Goal: Information Seeking & Learning: Learn about a topic

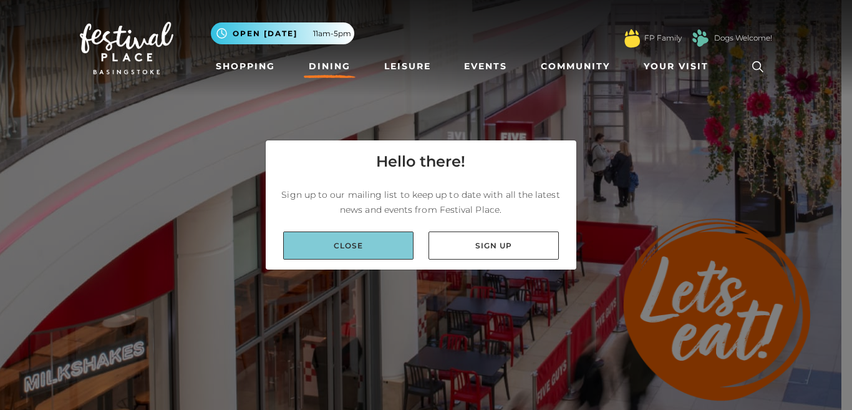
click at [356, 243] on link "Close" at bounding box center [348, 245] width 130 height 28
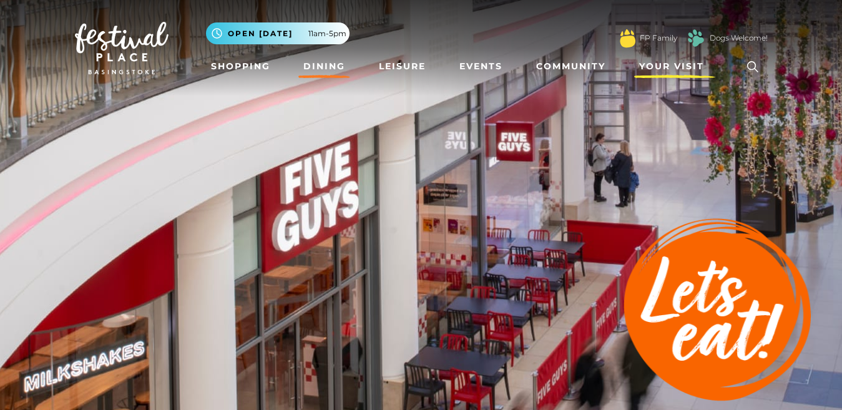
click at [684, 72] on span "Your Visit" at bounding box center [671, 66] width 65 height 13
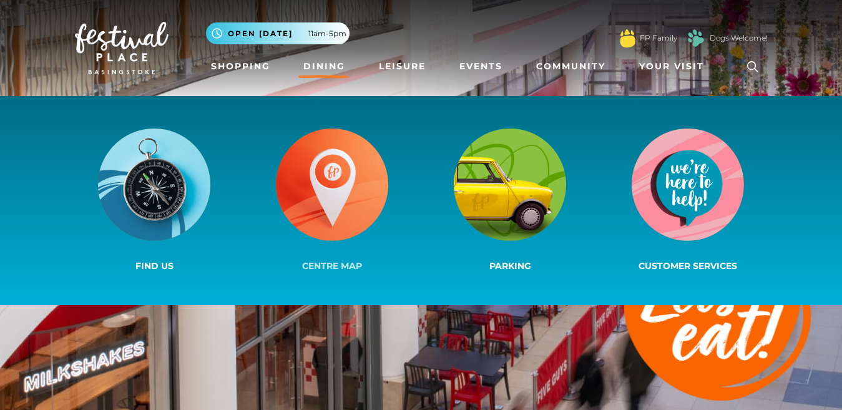
click at [328, 190] on img at bounding box center [332, 185] width 112 height 112
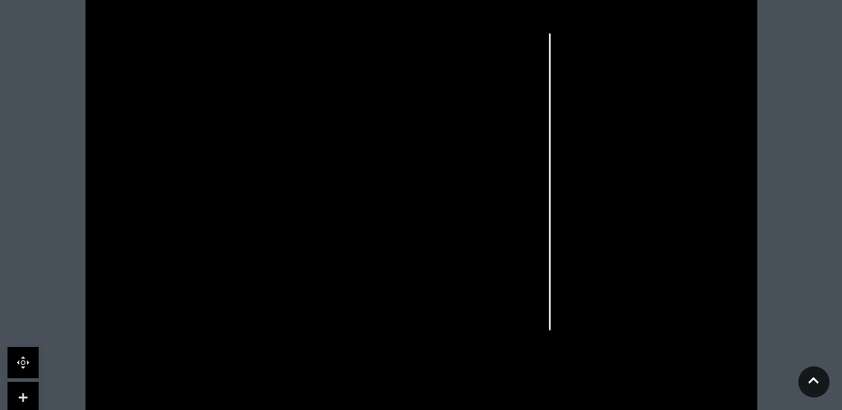
scroll to position [425, 0]
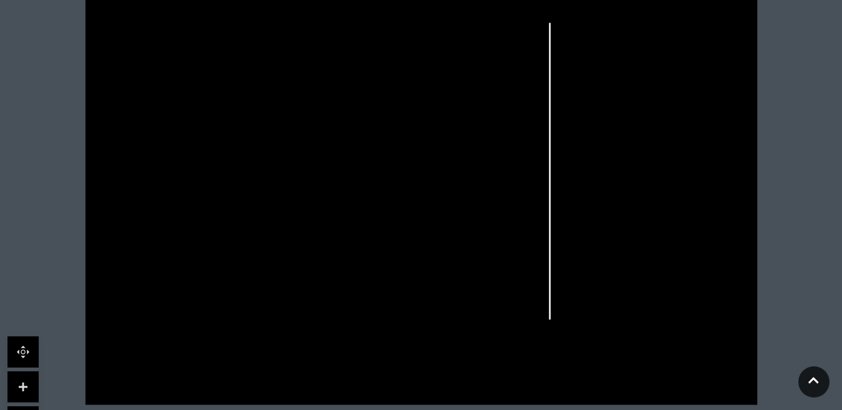
click at [168, 297] on rect at bounding box center [176, 300] width 16 height 11
click at [23, 384] on link at bounding box center [22, 386] width 31 height 31
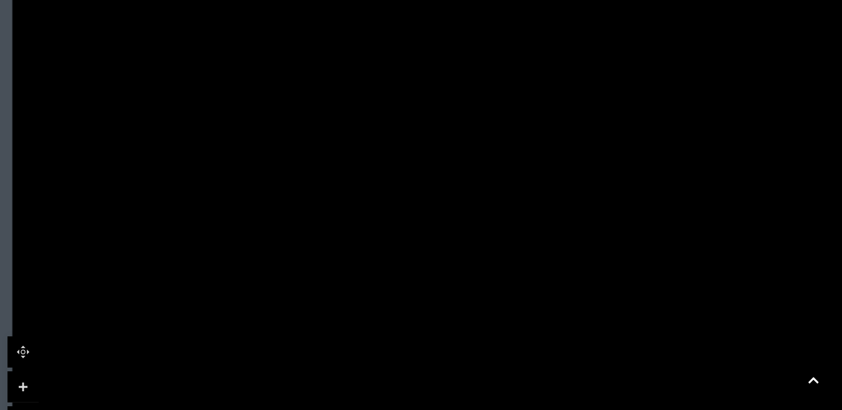
drag, startPoint x: 156, startPoint y: 212, endPoint x: 338, endPoint y: 139, distance: 195.7
click at [338, 139] on polygon at bounding box center [374, 158] width 516 height 598
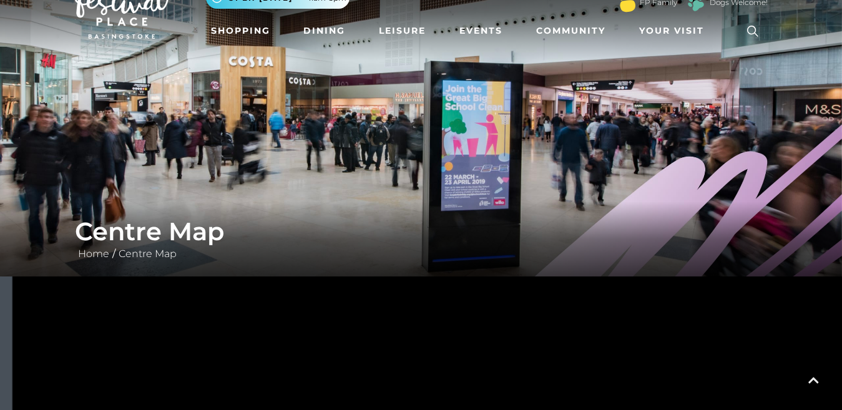
scroll to position [0, 0]
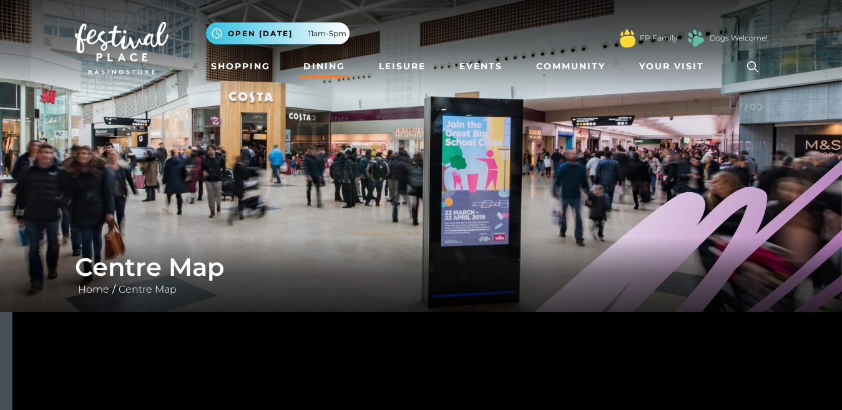
click at [319, 66] on link "Dining" at bounding box center [324, 66] width 52 height 23
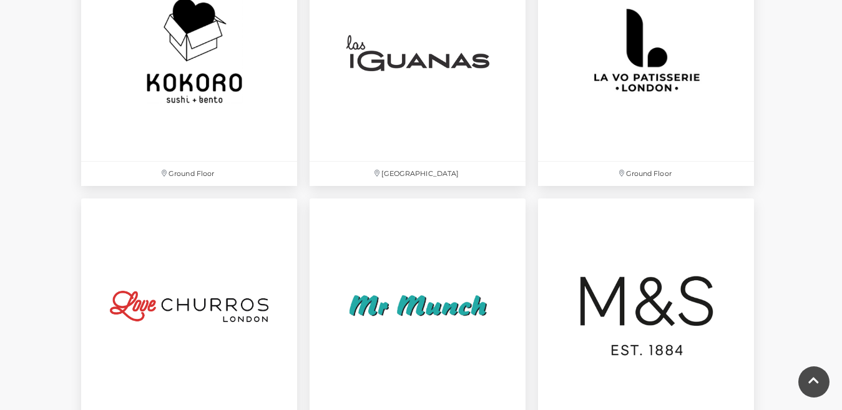
scroll to position [2913, 0]
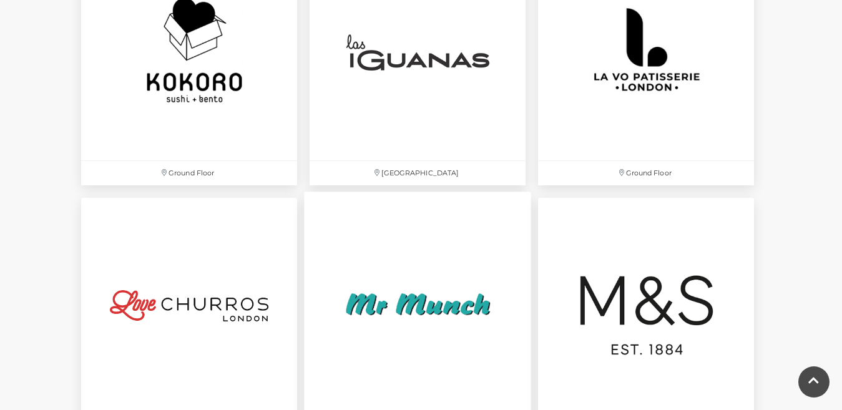
click at [442, 306] on img at bounding box center [417, 305] width 227 height 227
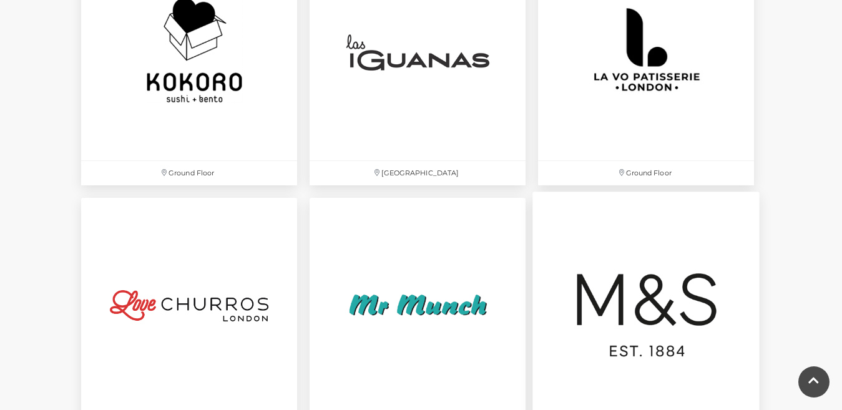
click at [598, 288] on img at bounding box center [645, 305] width 227 height 227
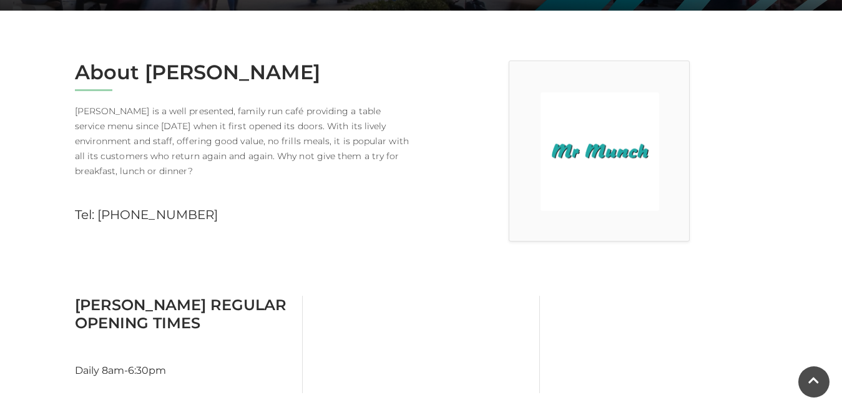
scroll to position [276, 0]
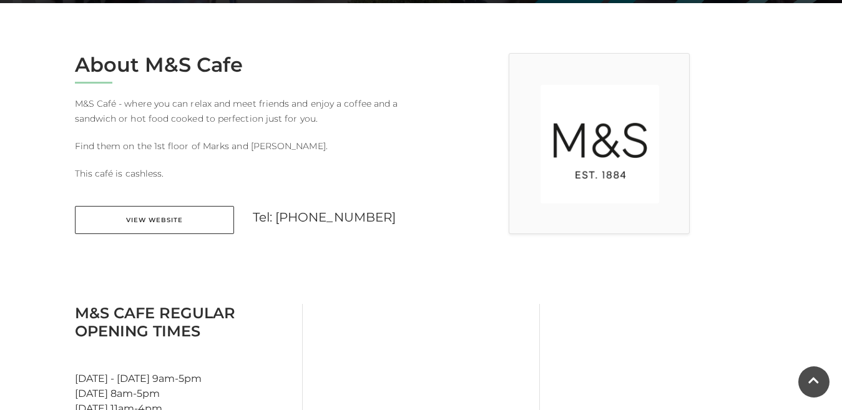
scroll to position [351, 0]
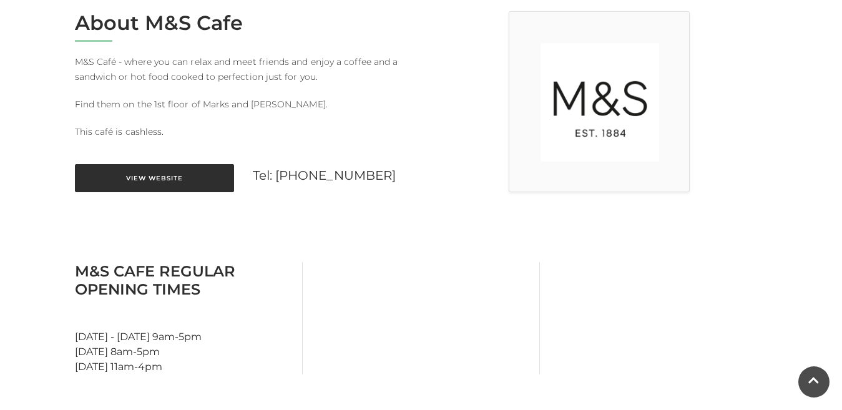
click at [146, 188] on link "View Website" at bounding box center [154, 178] width 159 height 28
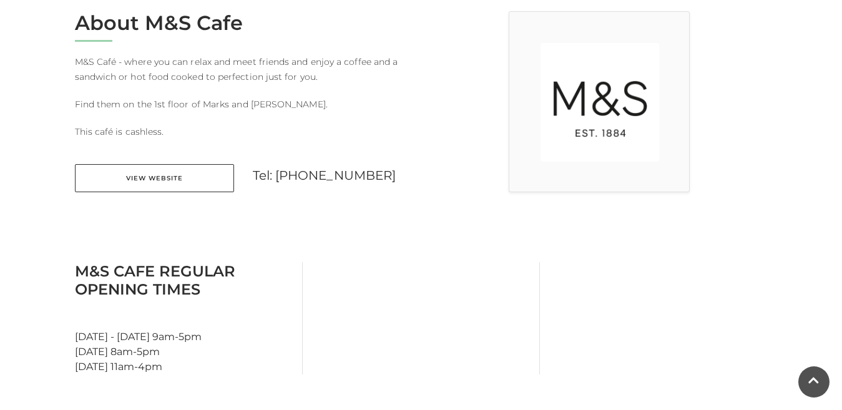
scroll to position [0, 0]
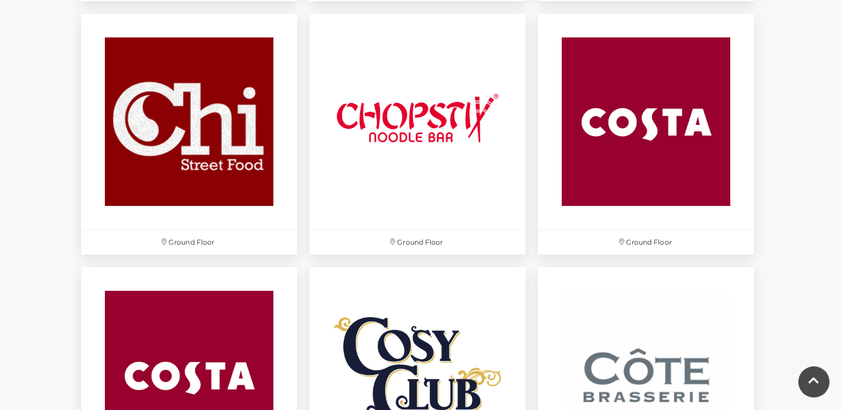
scroll to position [1651, 0]
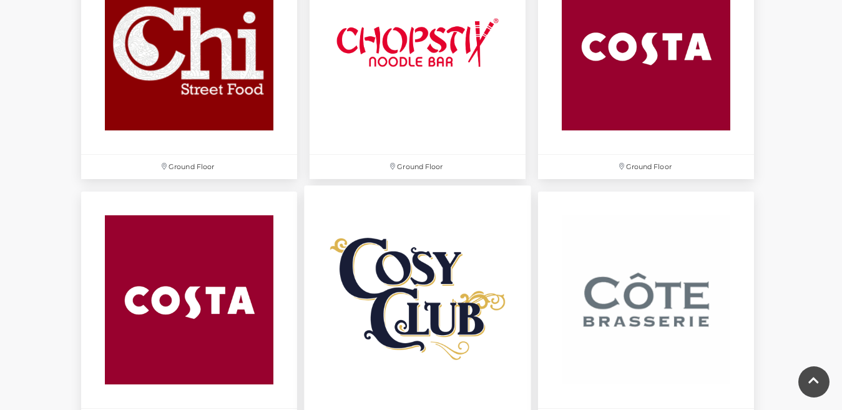
click at [440, 266] on img at bounding box center [417, 299] width 227 height 227
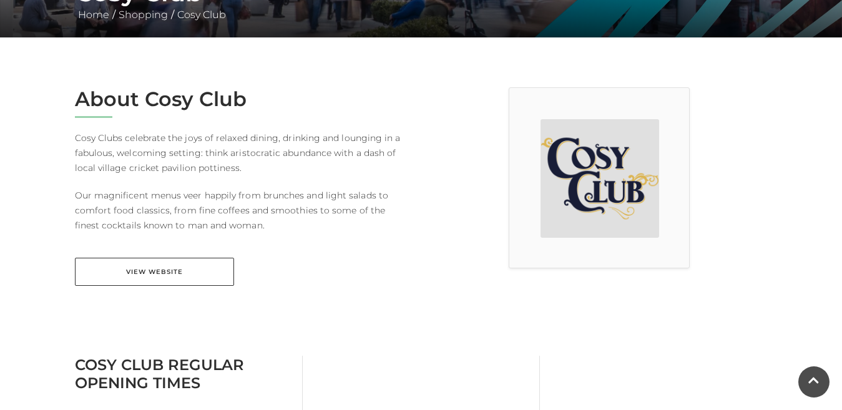
scroll to position [299, 0]
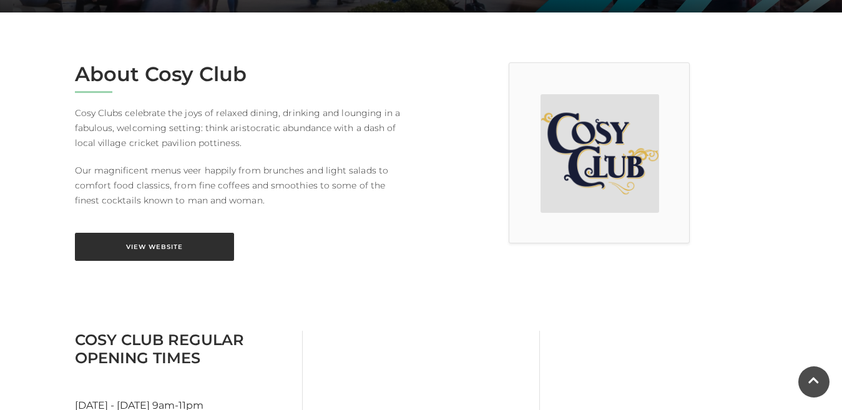
click at [148, 246] on link "View Website" at bounding box center [154, 247] width 159 height 28
